Goal: Transaction & Acquisition: Download file/media

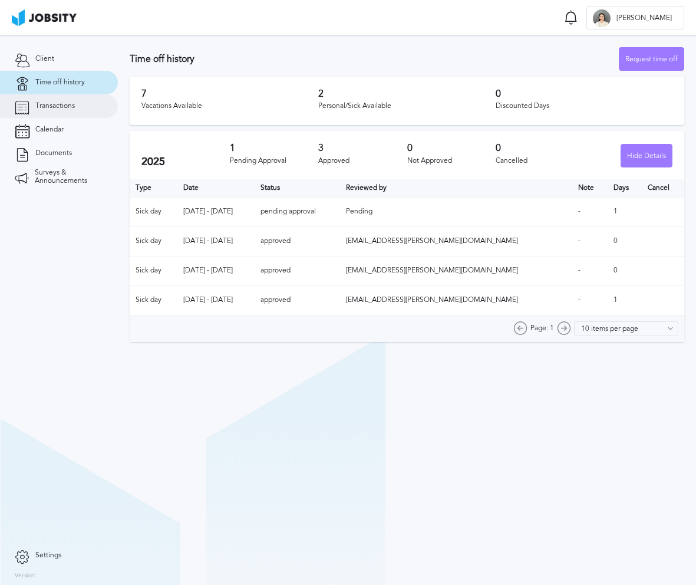
click at [101, 103] on link "Transactions" at bounding box center [59, 106] width 118 height 24
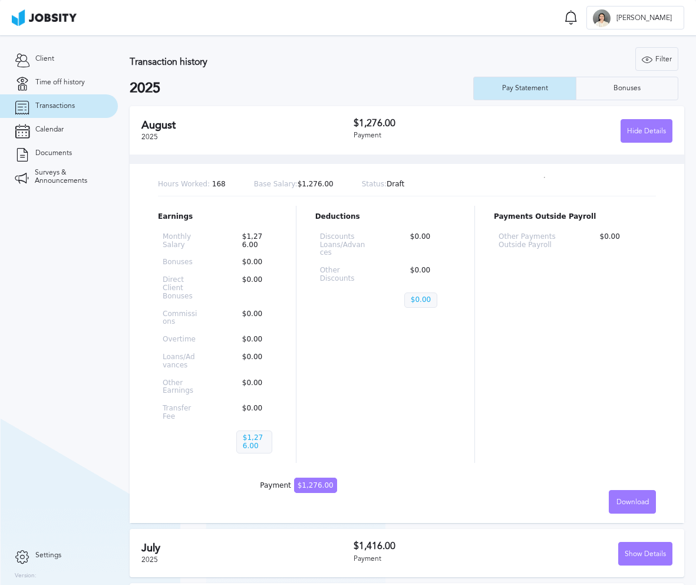
click at [357, 96] on h2 "2025" at bounding box center [302, 88] width 344 height 17
click at [666, 130] on div "[DATE] $1,276.00 Payment Hide Details" at bounding box center [407, 130] width 555 height 48
click at [660, 131] on div "Hide Details" at bounding box center [647, 132] width 51 height 24
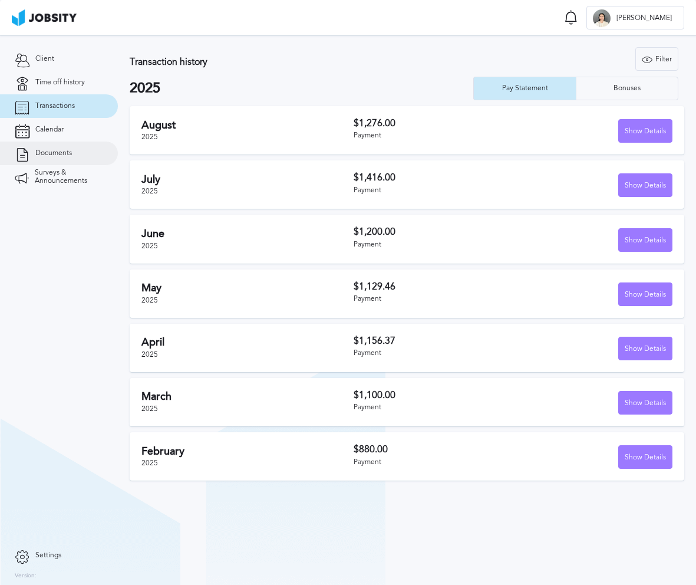
click at [46, 153] on span "Documents" at bounding box center [53, 153] width 37 height 8
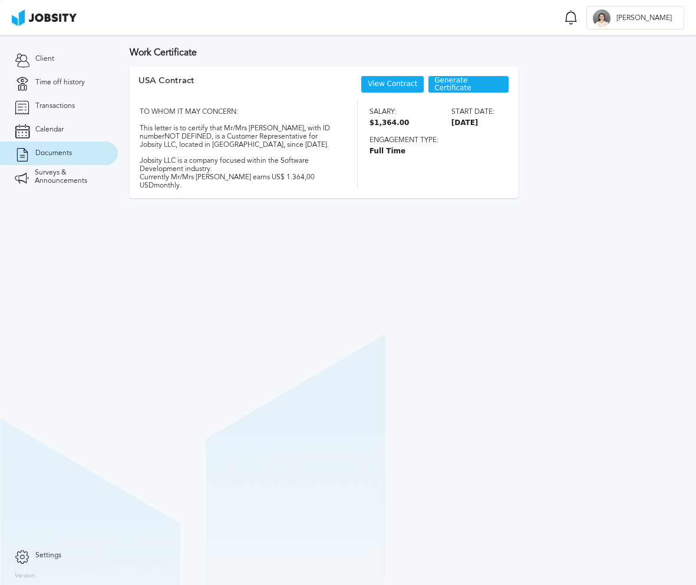
click at [405, 85] on link "View Contract" at bounding box center [393, 84] width 50 height 8
click at [456, 84] on span "Generate Certificate" at bounding box center [469, 85] width 68 height 17
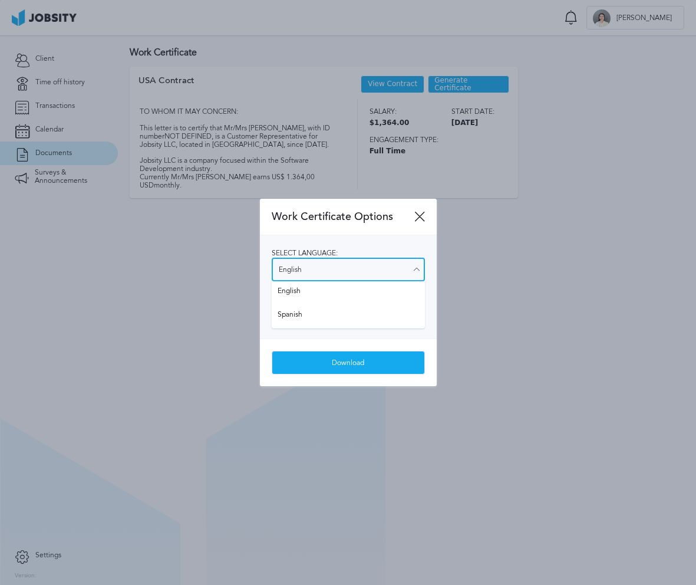
click at [336, 265] on input "English" at bounding box center [348, 270] width 153 height 24
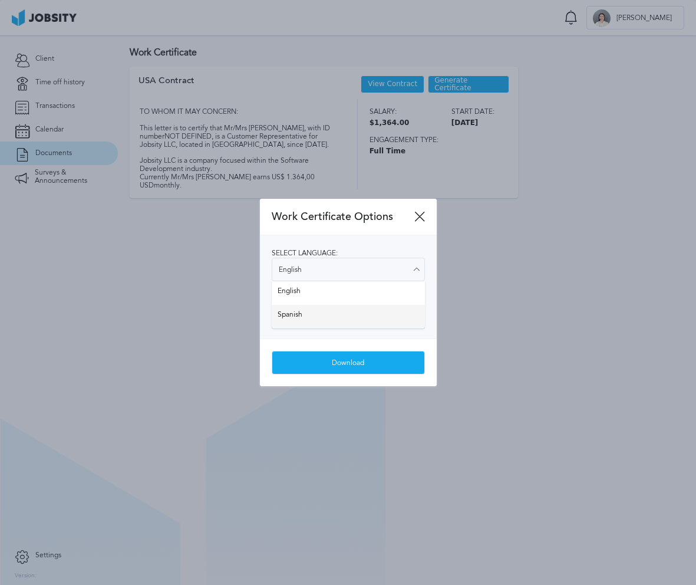
type input "Spanish"
click at [325, 308] on div "Select language: Spanish English Spanish Select salary visibility: Show salary …" at bounding box center [348, 286] width 177 height 103
click at [344, 315] on input "Show salary" at bounding box center [348, 315] width 153 height 24
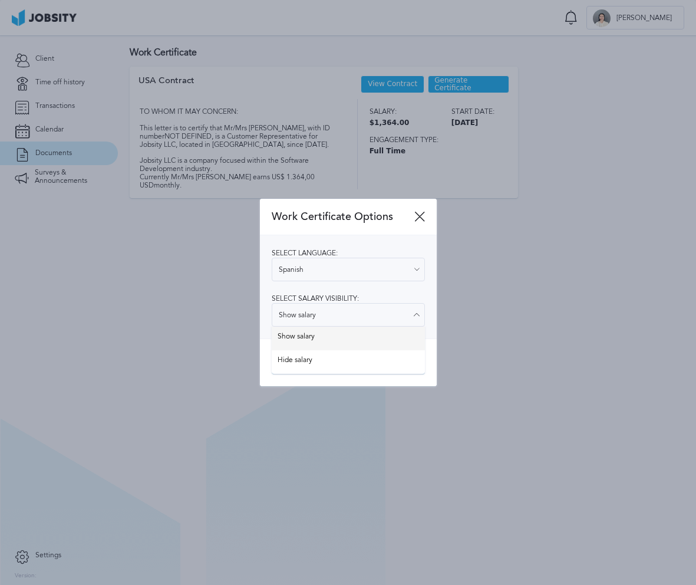
click at [337, 341] on div "Work Certificate Options Select language: Spanish English Spanish Select salary…" at bounding box center [348, 293] width 177 height 188
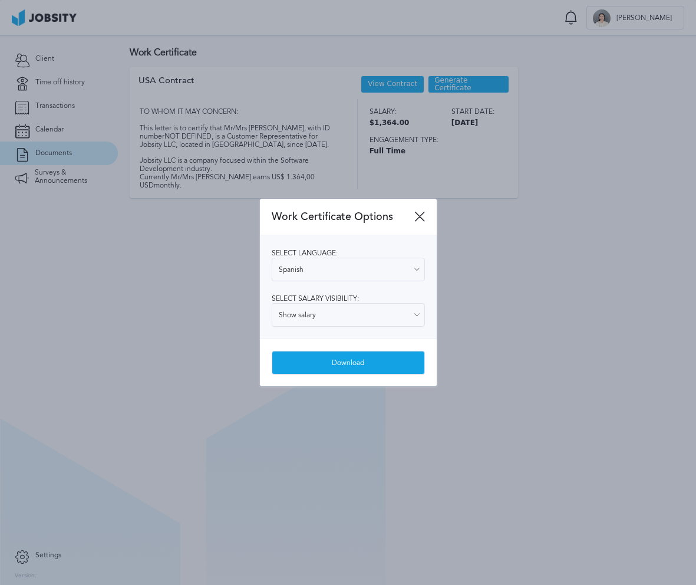
click at [352, 363] on div "Download" at bounding box center [348, 363] width 152 height 24
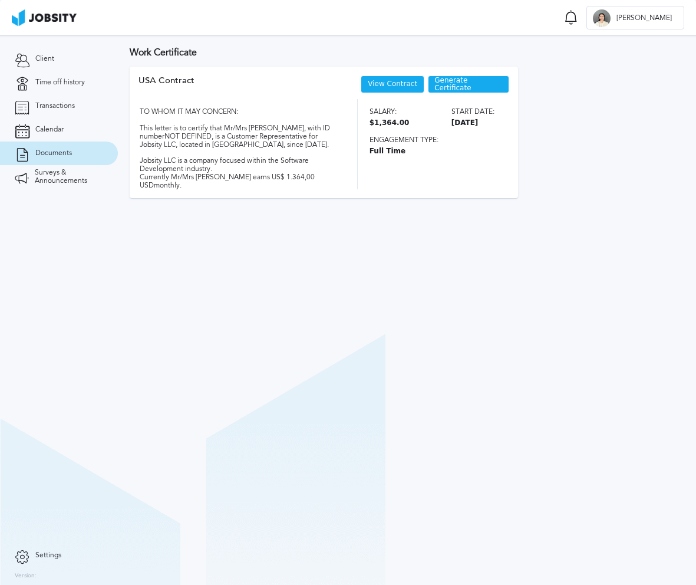
click at [254, 438] on section "Work Certificate USA [DEMOGRAPHIC_DATA] View Contract Generate Certificate TO W…" at bounding box center [407, 310] width 578 height 550
